Goal: Task Accomplishment & Management: Manage account settings

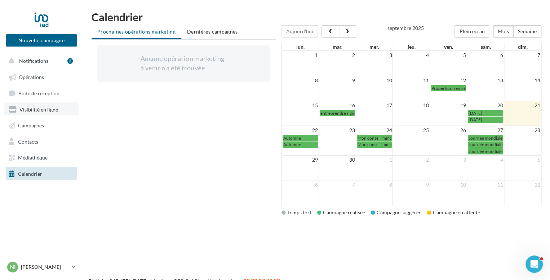
click at [51, 106] on link "Visibilité en ligne" at bounding box center [41, 108] width 74 height 13
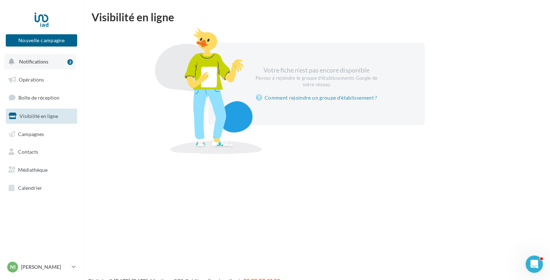
click at [46, 60] on span "Notifications" at bounding box center [33, 61] width 29 height 6
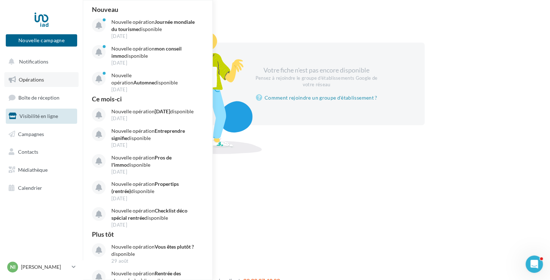
click at [34, 80] on span "Opérations" at bounding box center [31, 79] width 25 height 6
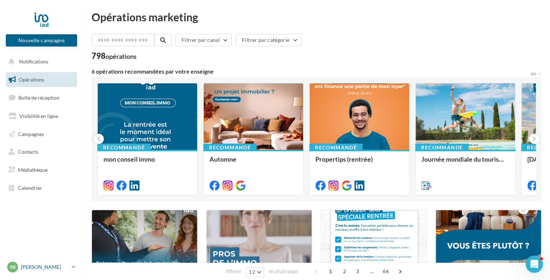
click at [43, 267] on p "[PERSON_NAME]" at bounding box center [45, 266] width 48 height 7
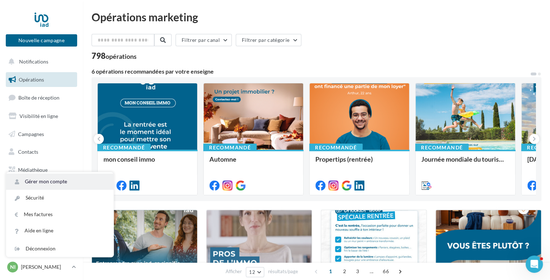
click at [47, 176] on link "Gérer mon compte" at bounding box center [59, 181] width 107 height 16
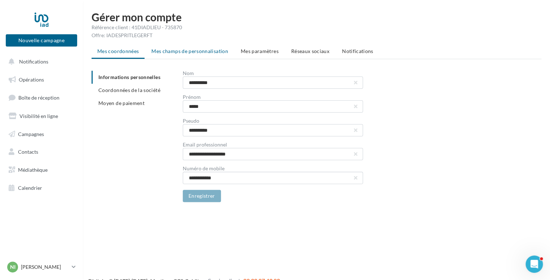
click at [174, 51] on span "Mes champs de personnalisation" at bounding box center [189, 51] width 77 height 6
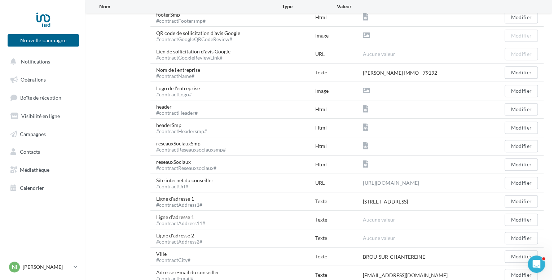
scroll to position [62, 0]
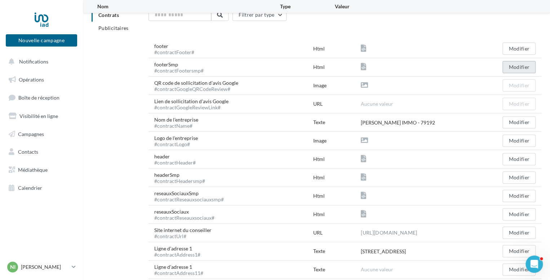
click at [528, 63] on button "Modifier" at bounding box center [518, 67] width 33 height 12
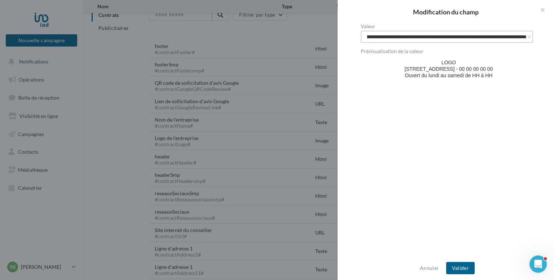
scroll to position [0, 3158]
drag, startPoint x: 412, startPoint y: 36, endPoint x: 541, endPoint y: 32, distance: 129.8
click at [541, 32] on div "Valeur Prévisualisation de la valeur LOGO 3 rue de la ville - 00000 VILLE - 00 …" at bounding box center [448, 140] width 222 height 233
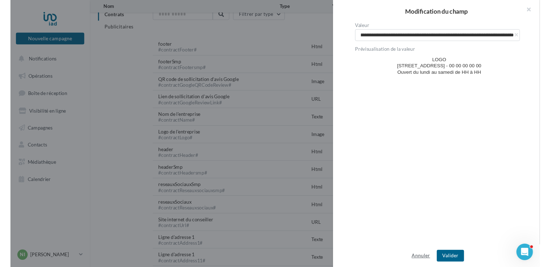
scroll to position [0, 0]
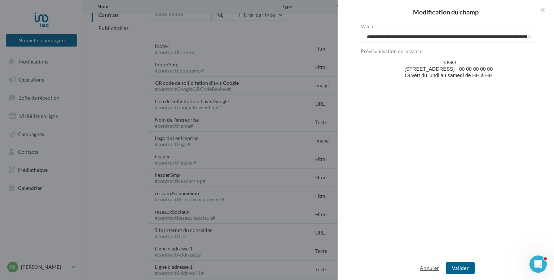
type input "**********"
click at [426, 266] on button "Annuler" at bounding box center [429, 267] width 25 height 9
